Goal: Transaction & Acquisition: Purchase product/service

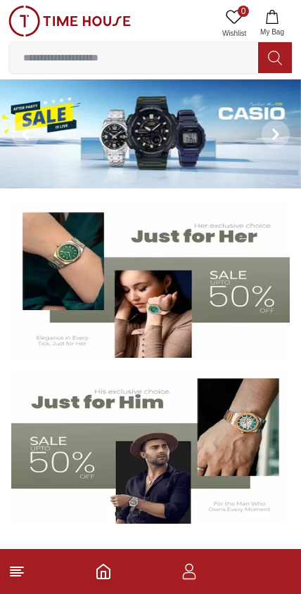
click at [8, 582] on footer at bounding box center [150, 571] width 301 height 45
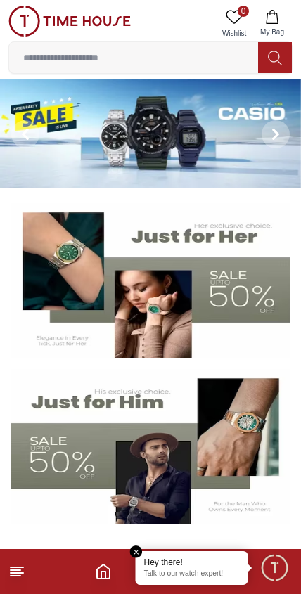
click at [15, 579] on icon at bounding box center [16, 571] width 17 height 17
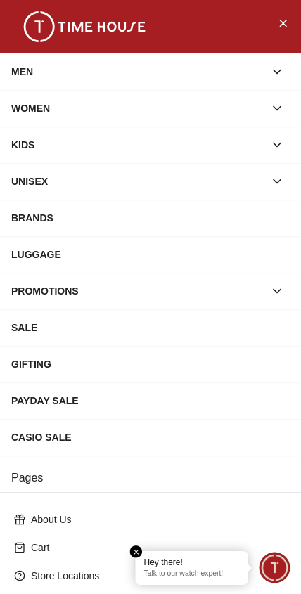
click at [27, 72] on div "MEN" at bounding box center [137, 71] width 253 height 25
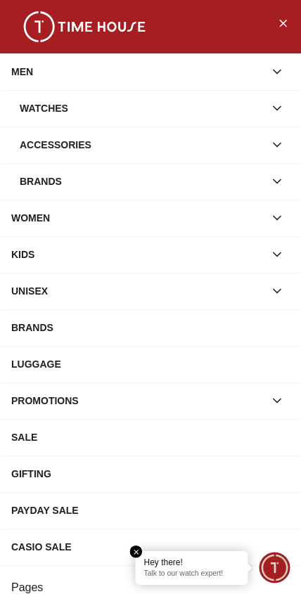
click at [44, 113] on div "Watches" at bounding box center [142, 108] width 244 height 25
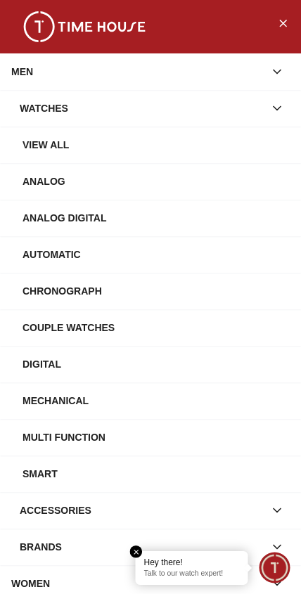
click at [57, 148] on div "View All" at bounding box center [155, 144] width 267 height 25
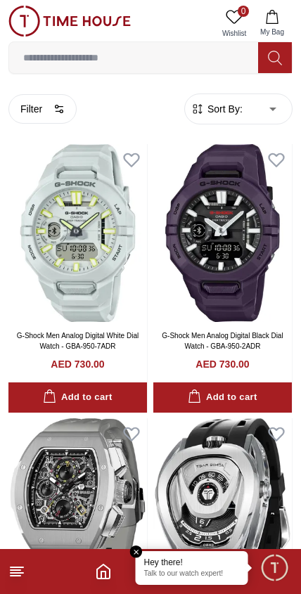
click at [215, 112] on span "Sort By:" at bounding box center [223, 109] width 38 height 14
click at [210, 115] on span "Sort By:" at bounding box center [223, 109] width 38 height 14
click at [224, 114] on span "Sort By:" at bounding box center [223, 109] width 38 height 14
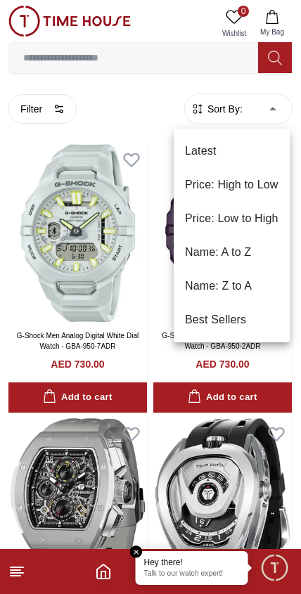
click at [221, 221] on li "Price: Low to High" at bounding box center [232, 219] width 116 height 34
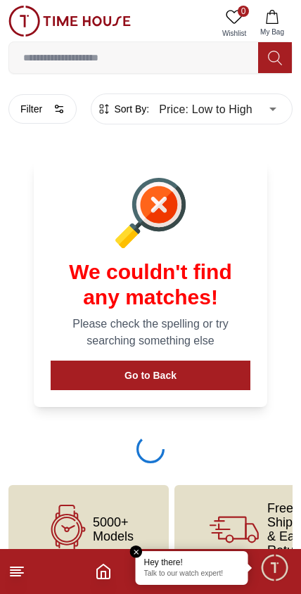
type input "*"
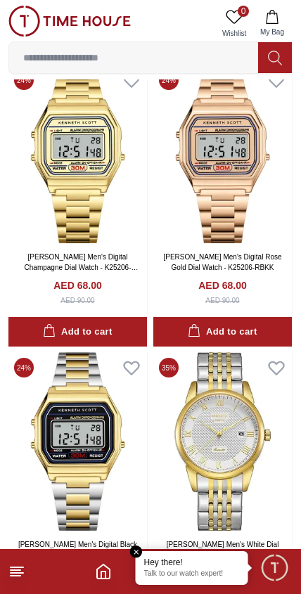
scroll to position [1514, 0]
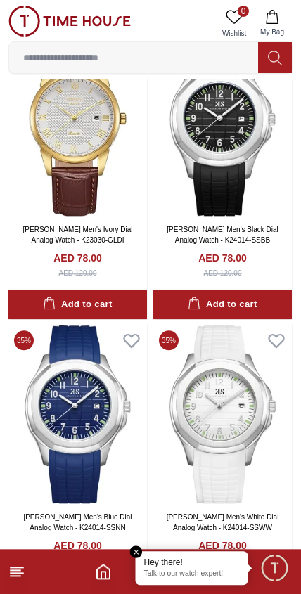
scroll to position [2986, 0]
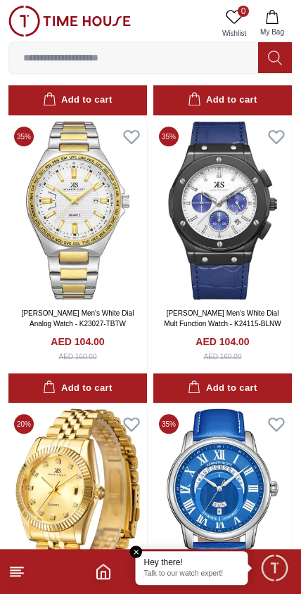
scroll to position [9512, 0]
